Goal: Check status: Check status

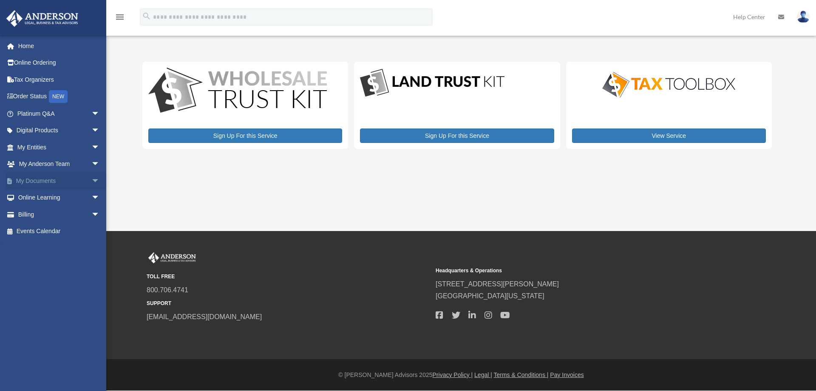
click at [91, 178] on span "arrow_drop_down" at bounding box center [99, 180] width 17 height 17
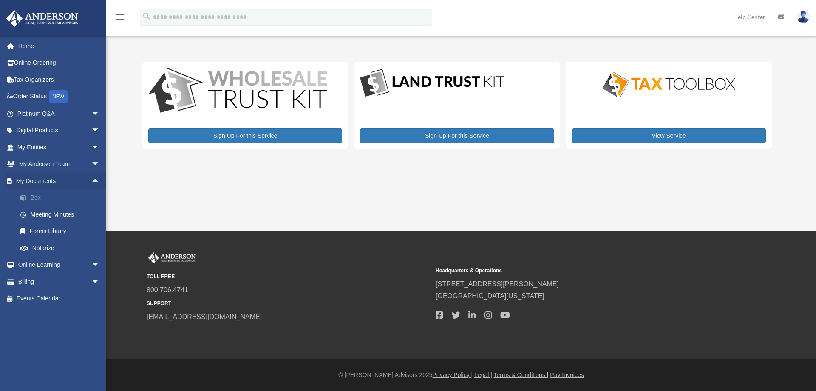
click at [37, 194] on link "Box" at bounding box center [62, 197] width 101 height 17
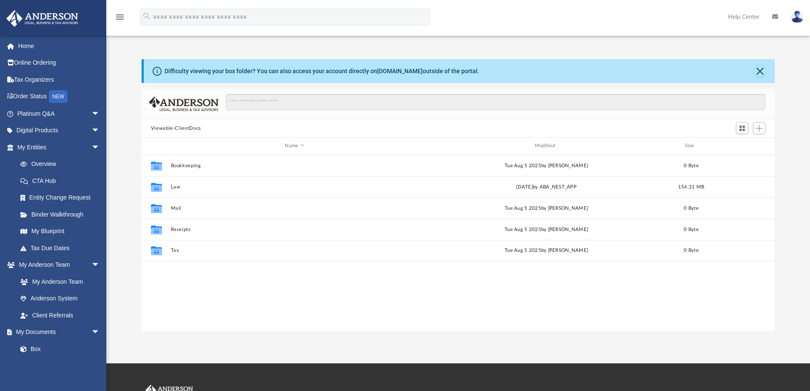
scroll to position [187, 626]
click at [52, 164] on link "Overview" at bounding box center [62, 164] width 101 height 17
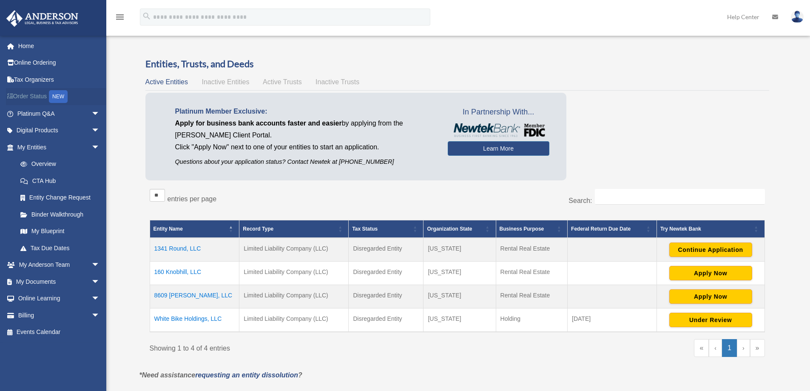
click at [39, 94] on link "Order Status NEW" at bounding box center [59, 96] width 107 height 17
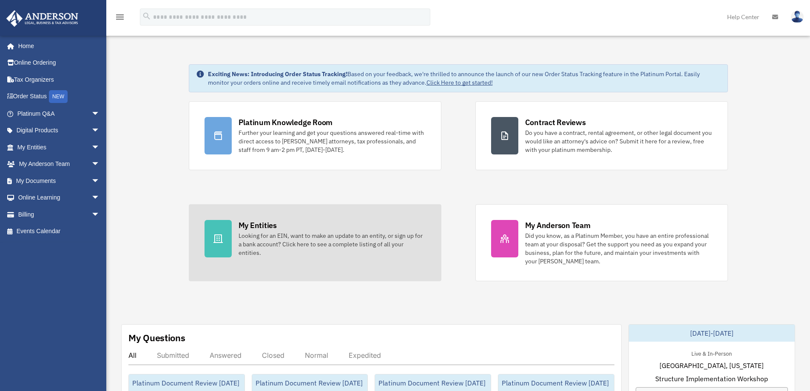
click at [325, 239] on div "Looking for an EIN, want to make an update to an entity, or sign up for a bank …" at bounding box center [331, 244] width 187 height 26
click at [291, 244] on div "Looking for an EIN, want to make an update to an entity, or sign up for a bank …" at bounding box center [331, 244] width 187 height 26
